Goal: Register for event/course

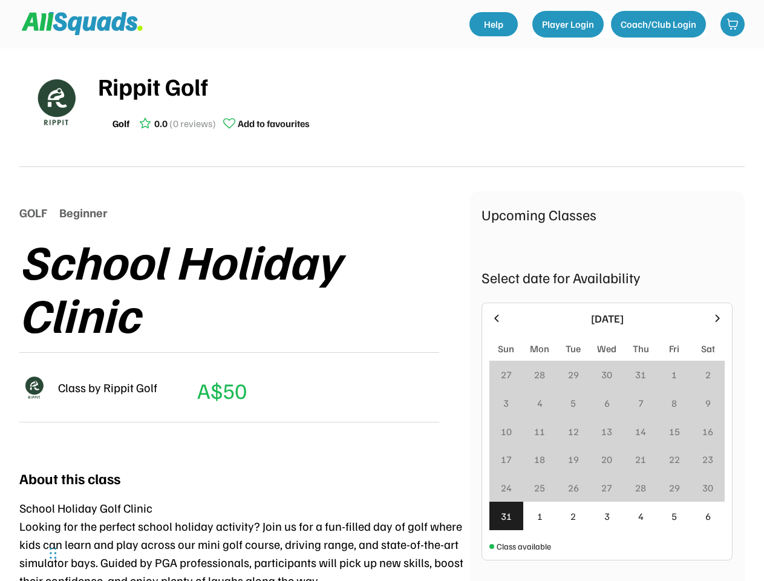
click at [382, 290] on div "School Holiday Clinic" at bounding box center [244, 286] width 450 height 106
click at [382, 308] on div "School Holiday Clinic" at bounding box center [244, 286] width 450 height 106
click at [382, 314] on div "School Holiday Clinic" at bounding box center [244, 286] width 450 height 106
click at [382, 108] on div "Rippit Golf Golf 0.0 (0 reviews) Add to favourites" at bounding box center [421, 102] width 647 height 68
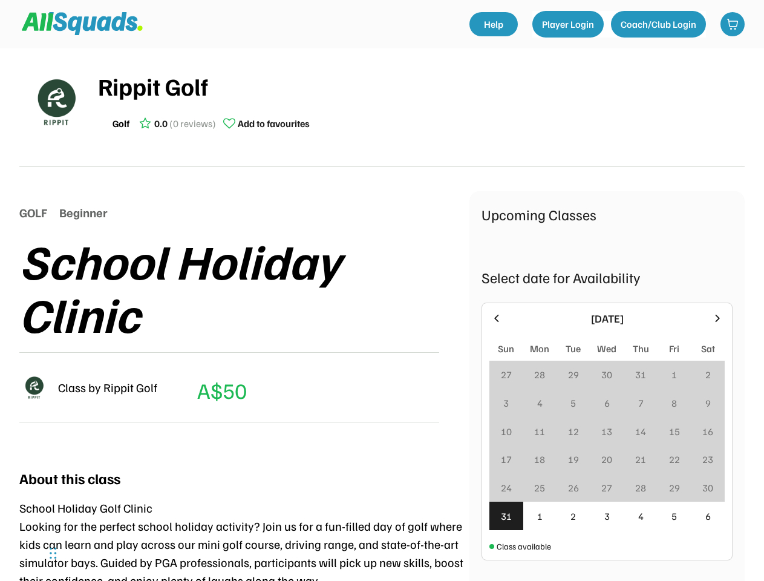
click at [56, 102] on img at bounding box center [55, 101] width 60 height 60
click at [421, 102] on div "Rippit Golf" at bounding box center [421, 86] width 647 height 36
click at [421, 86] on div "Rippit Golf" at bounding box center [421, 86] width 647 height 36
click at [421, 123] on div "Golf 0.0 (0 reviews) Add to favourites" at bounding box center [421, 123] width 647 height 24
